Goal: Use online tool/utility: Utilize a website feature to perform a specific function

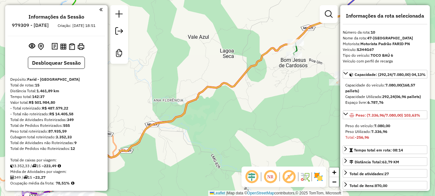
select select "**********"
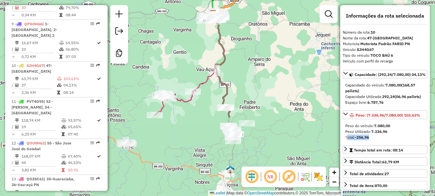
drag, startPoint x: 191, startPoint y: 147, endPoint x: 235, endPoint y: 49, distance: 107.5
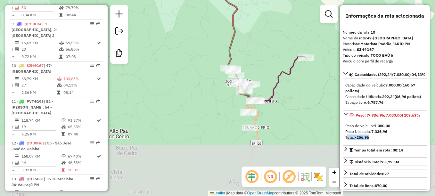
drag, startPoint x: 219, startPoint y: 135, endPoint x: 224, endPoint y: 22, distance: 112.3
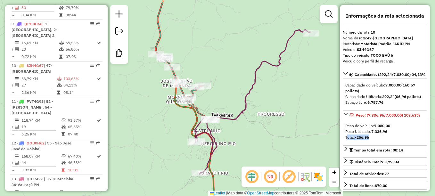
drag, startPoint x: 302, startPoint y: 106, endPoint x: 269, endPoint y: 128, distance: 39.4
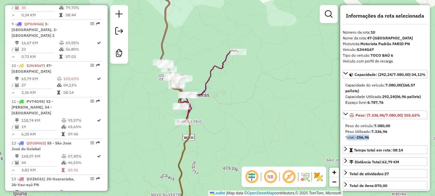
drag, startPoint x: 196, startPoint y: 142, endPoint x: 143, endPoint y: 123, distance: 56.5
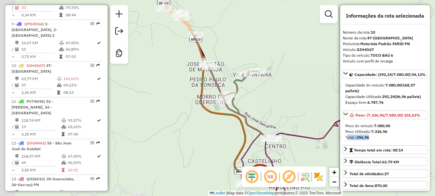
drag, startPoint x: 149, startPoint y: 88, endPoint x: 198, endPoint y: 140, distance: 71.0
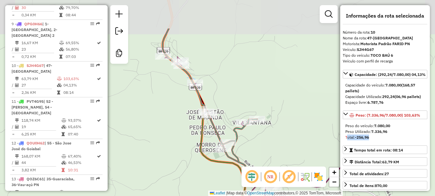
drag, startPoint x: 179, startPoint y: 72, endPoint x: 178, endPoint y: 120, distance: 48.1
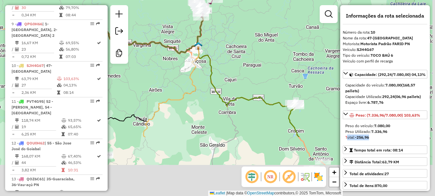
drag, startPoint x: 234, startPoint y: 147, endPoint x: 223, endPoint y: 21, distance: 125.5
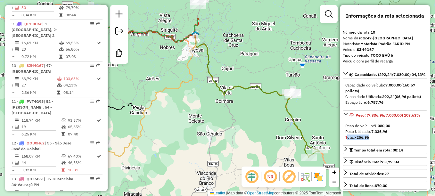
drag, startPoint x: 199, startPoint y: 69, endPoint x: 199, endPoint y: 115, distance: 45.8
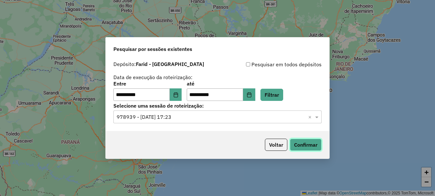
click at [304, 144] on button "Confirmar" at bounding box center [306, 145] width 32 height 12
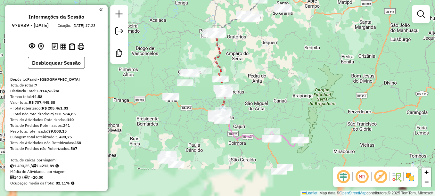
drag, startPoint x: 261, startPoint y: 157, endPoint x: 258, endPoint y: 91, distance: 66.1
click at [258, 91] on div "Janela de atendimento Grade de atendimento Capacidade Transportadoras Veículos …" at bounding box center [217, 98] width 435 height 196
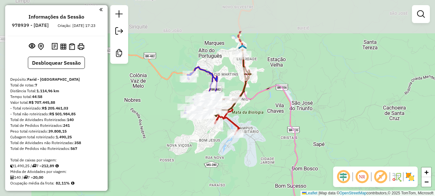
drag, startPoint x: 214, startPoint y: 81, endPoint x: 257, endPoint y: 120, distance: 57.9
click at [256, 120] on div "Janela de atendimento Grade de atendimento Capacidade Transportadoras Veículos …" at bounding box center [217, 98] width 435 height 196
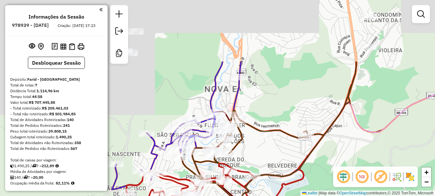
drag, startPoint x: 282, startPoint y: 107, endPoint x: 331, endPoint y: 189, distance: 94.6
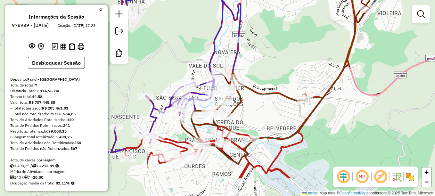
drag, startPoint x: 302, startPoint y: 90, endPoint x: 301, endPoint y: 48, distance: 42.0
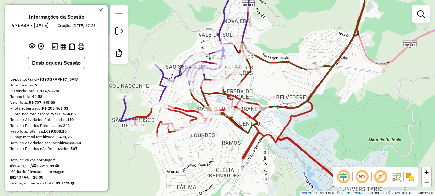
drag, startPoint x: 277, startPoint y: 122, endPoint x: 285, endPoint y: 93, distance: 30.1
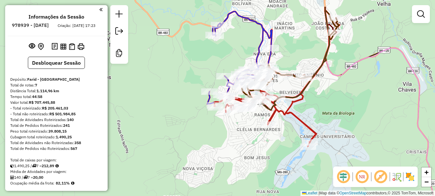
drag, startPoint x: 297, startPoint y: 20, endPoint x: 303, endPoint y: 46, distance: 27.0
click at [303, 46] on div "Janela de atendimento Grade de atendimento Capacidade Transportadoras Veículos …" at bounding box center [217, 98] width 435 height 196
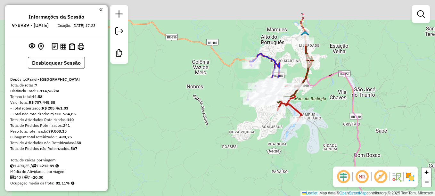
drag, startPoint x: 290, startPoint y: 25, endPoint x: 292, endPoint y: 58, distance: 33.4
click at [292, 58] on div "Janela de atendimento Grade de atendimento Capacidade Transportadoras Veículos …" at bounding box center [217, 98] width 435 height 196
